Goal: Task Accomplishment & Management: Manage account settings

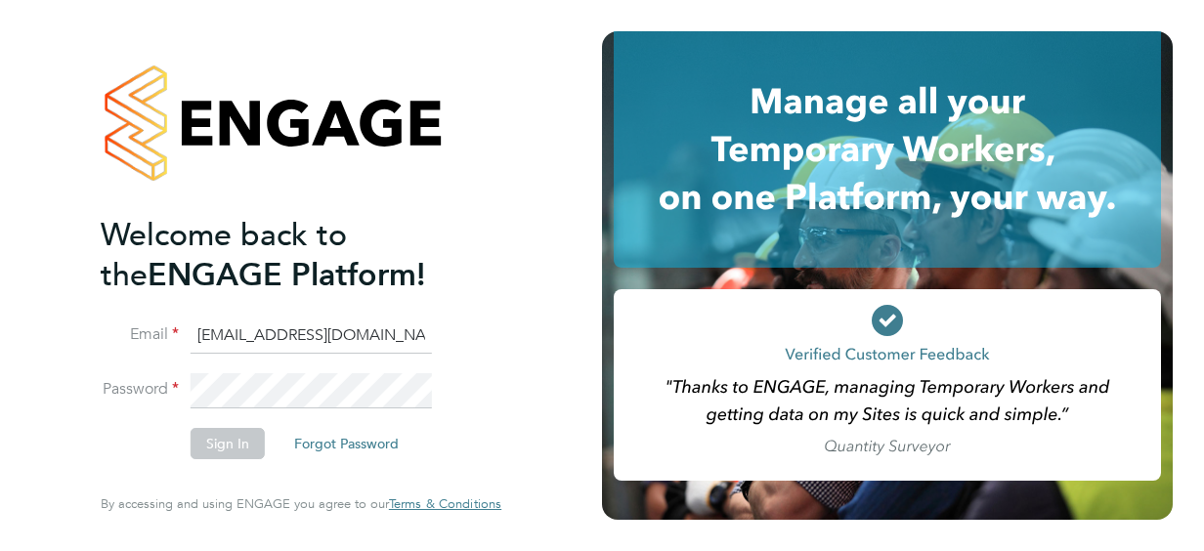
click at [529, 414] on div "Welcome back to the ENGAGE Platform! Email [EMAIL_ADDRESS][DOMAIN_NAME] Passwor…" at bounding box center [301, 275] width 479 height 551
click at [420, 339] on input "Saqlain.Hussain@justice.gov.uk" at bounding box center [311, 336] width 241 height 35
type input "S"
type input "saqlain.hussain@justice.gov.uk"
click at [541, 162] on div "Welcome back to the ENGAGE Platform! Email saqlain.hussain@justice.gov.uk Passw…" at bounding box center [301, 275] width 479 height 551
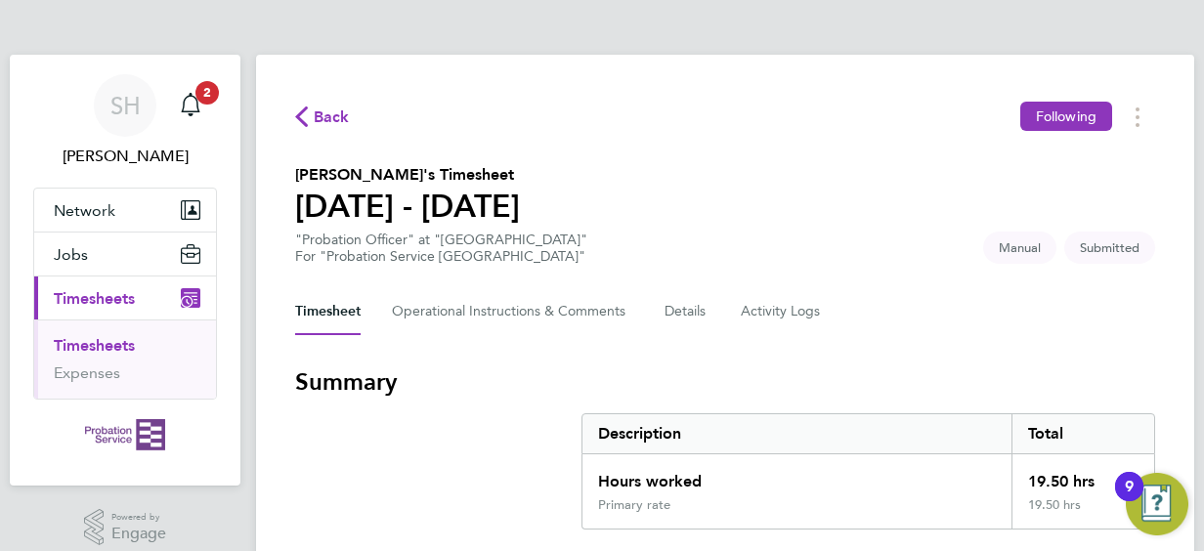
click at [899, 323] on div "Timesheet Operational Instructions & Comments Details Activity Logs" at bounding box center [725, 311] width 860 height 47
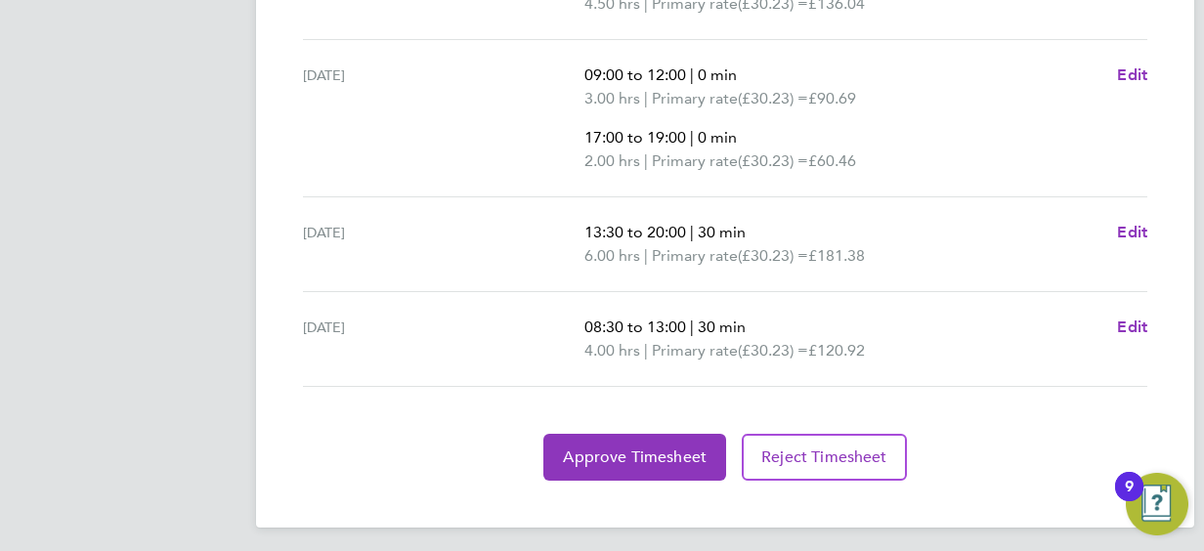
scroll to position [896, 0]
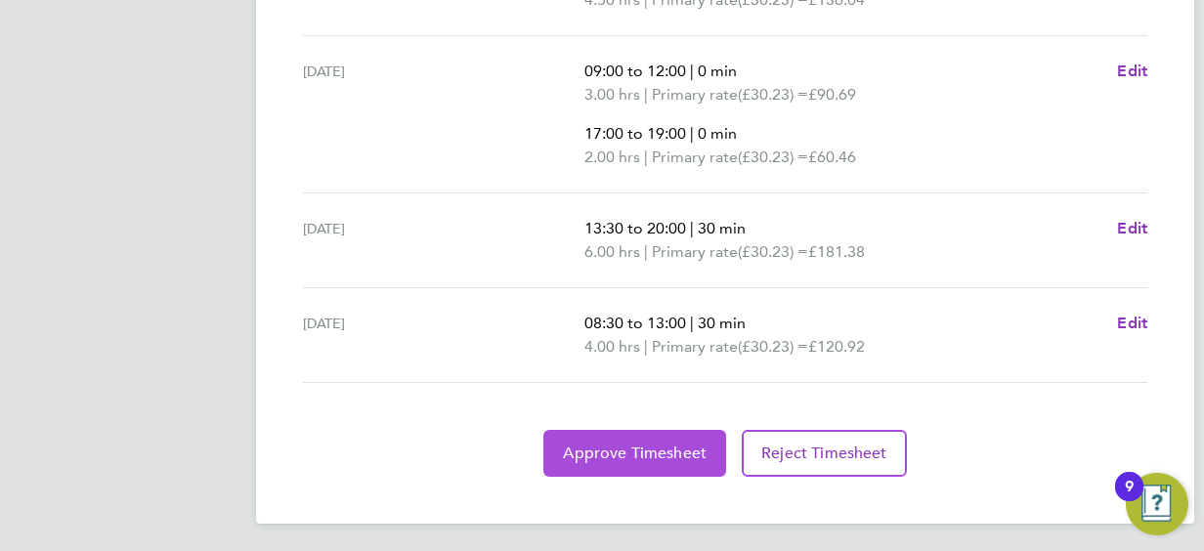
click at [647, 454] on span "Approve Timesheet" at bounding box center [635, 454] width 144 height 20
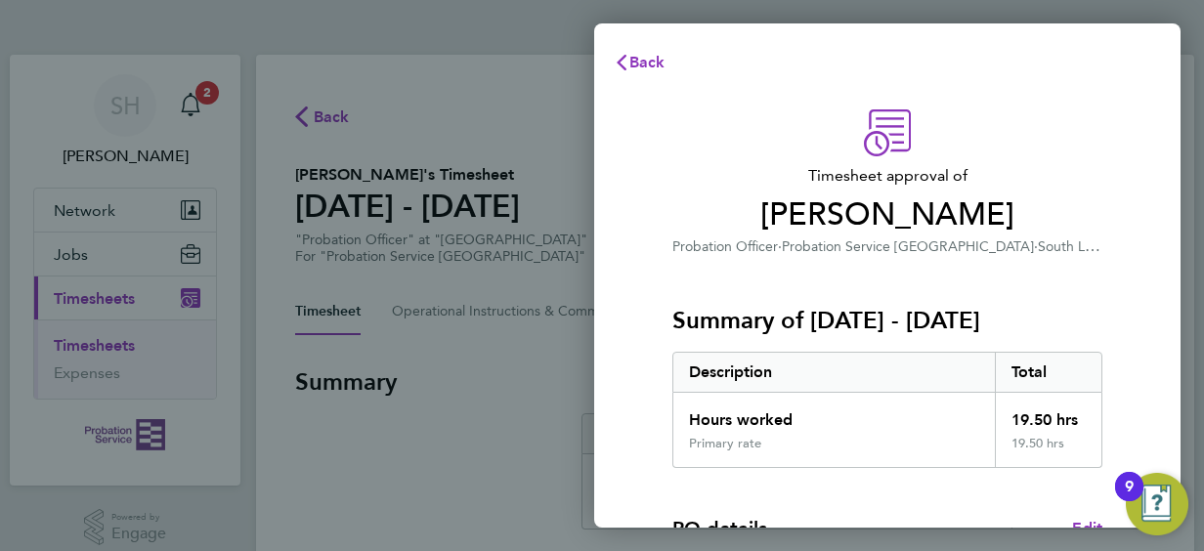
click at [1055, 219] on span "[PERSON_NAME]" at bounding box center [887, 214] width 430 height 39
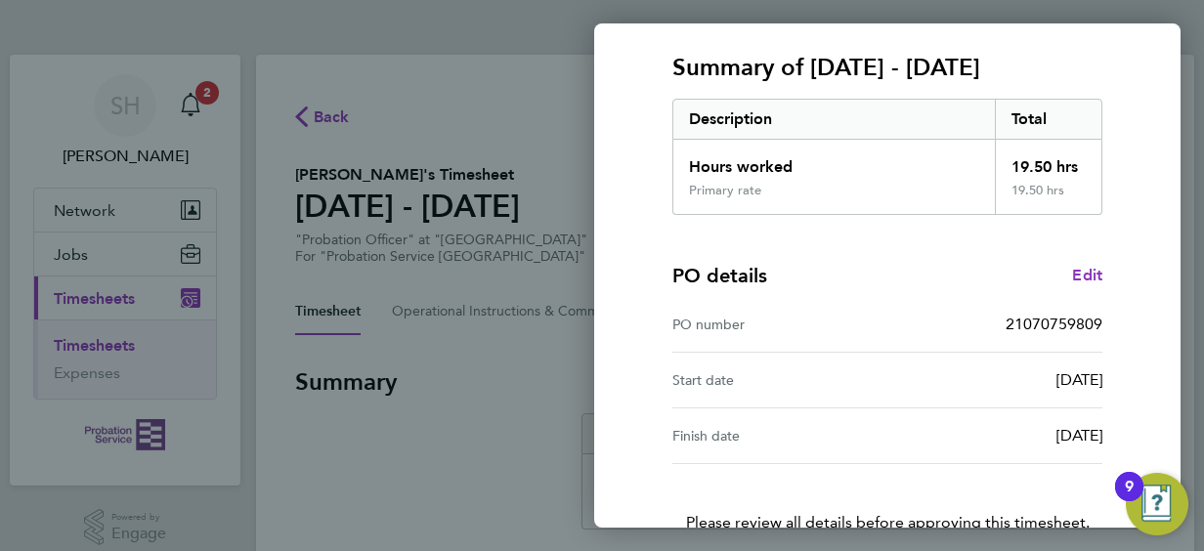
scroll to position [383, 0]
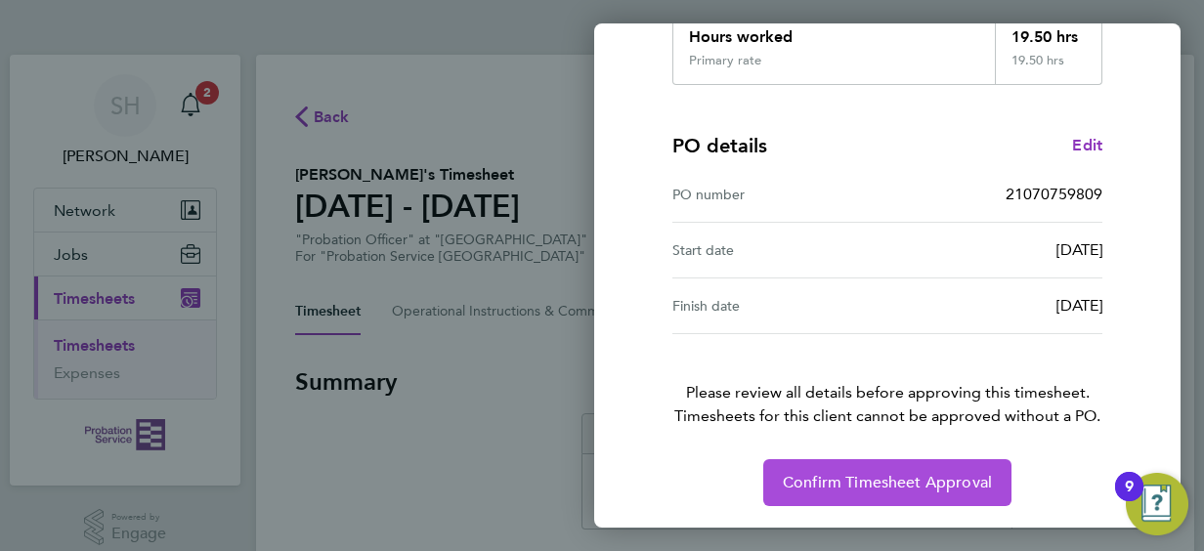
click at [917, 475] on span "Confirm Timesheet Approval" at bounding box center [887, 483] width 209 height 20
